Goal: Transaction & Acquisition: Purchase product/service

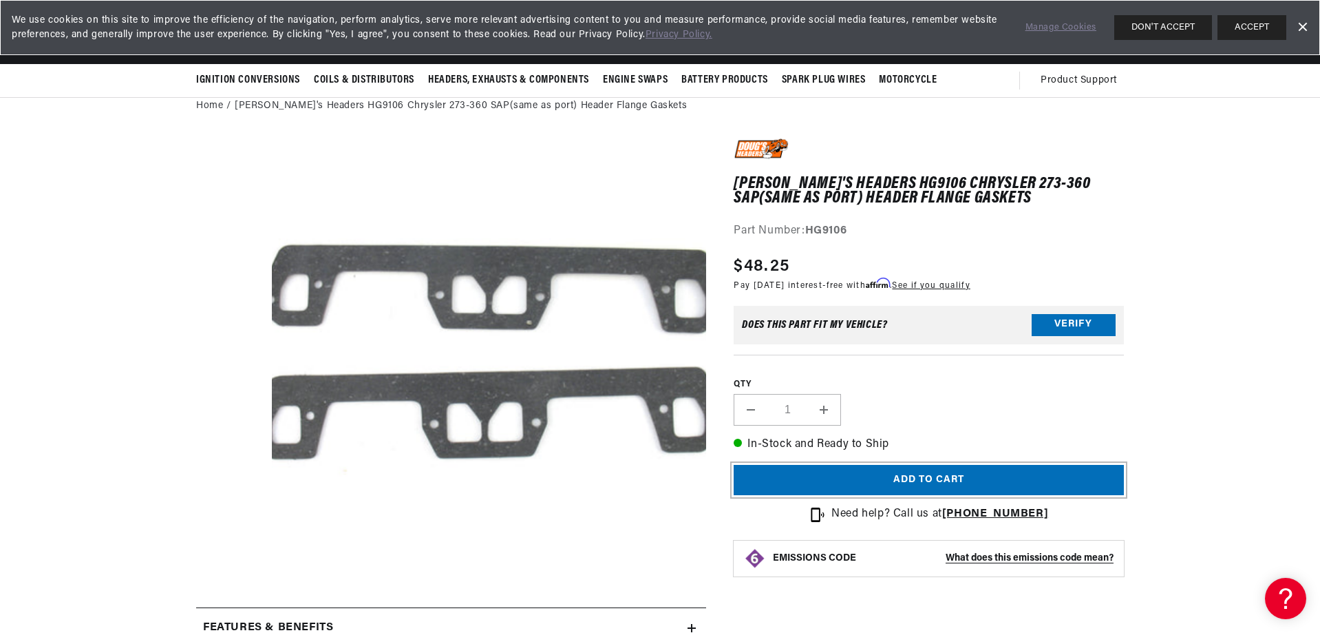
click at [950, 478] on button "Add to cart" at bounding box center [929, 480] width 390 height 31
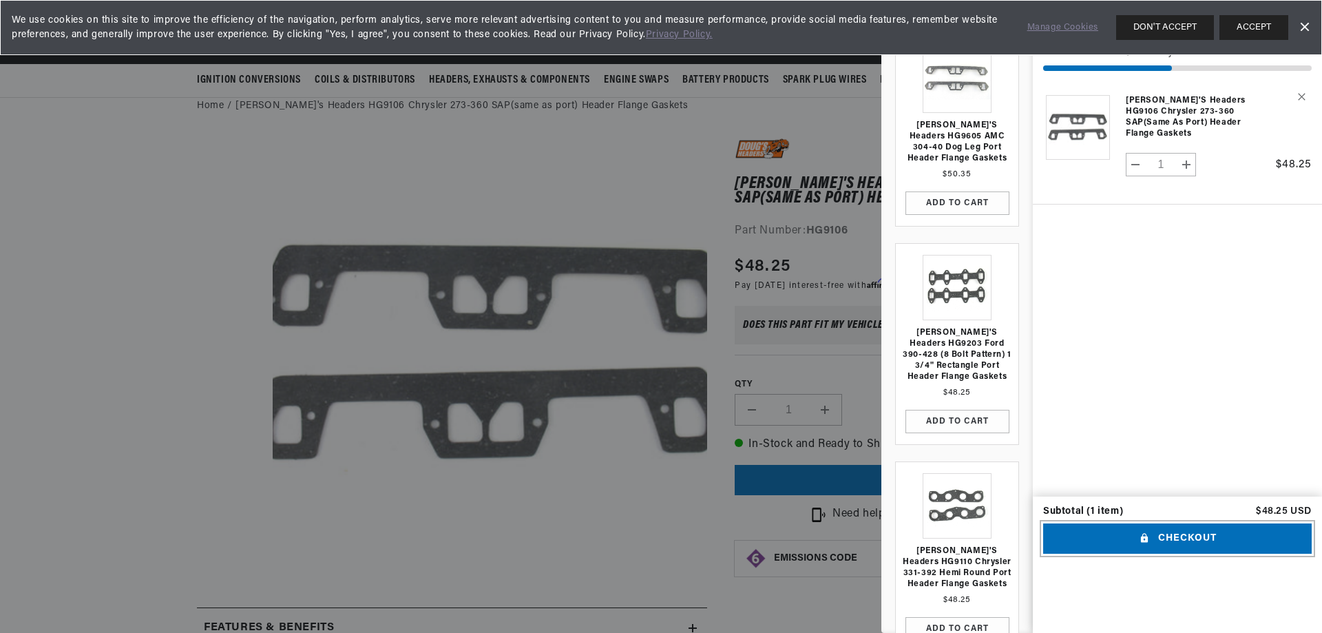
click at [1183, 554] on button "Checkout" at bounding box center [1177, 538] width 268 height 31
